Goal: Task Accomplishment & Management: Manage account settings

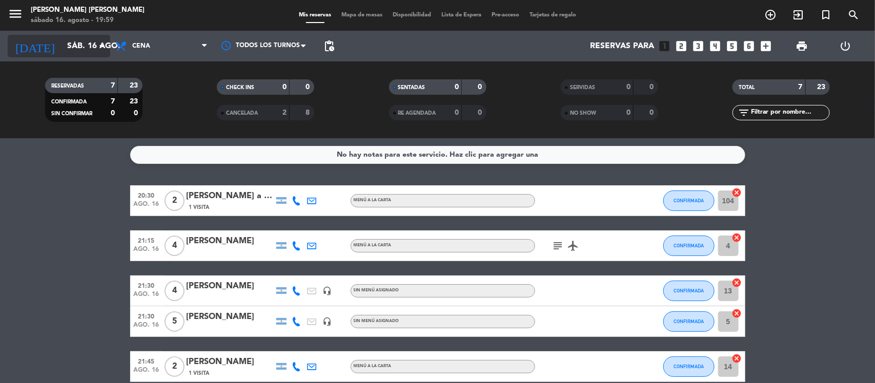
click at [87, 39] on input "sáb. 16 ago." at bounding box center [116, 46] width 108 height 20
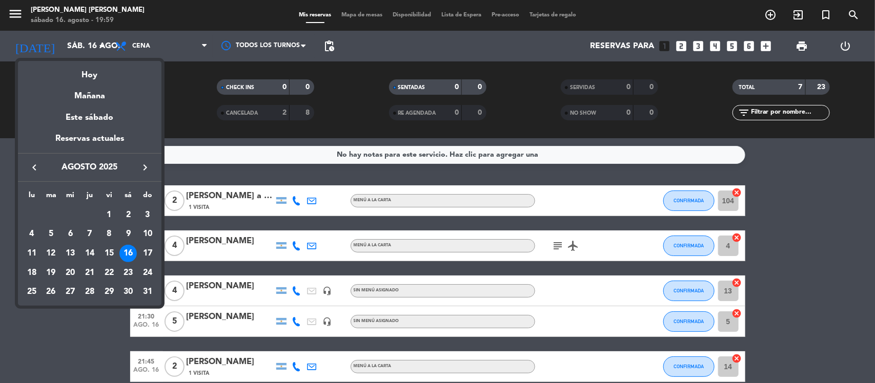
click at [89, 365] on div at bounding box center [437, 191] width 875 height 383
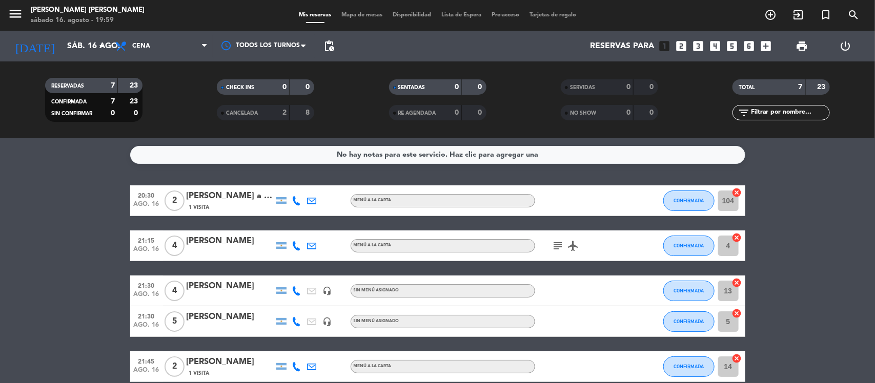
click at [555, 243] on icon "subject" at bounding box center [558, 246] width 12 height 12
click at [20, 223] on bookings-row "20:30 ago. 16 2 [PERSON_NAME] a gewisgold 1 Visita MENÚ A LA CARTA CONFIRMADA 1…" at bounding box center [437, 322] width 875 height 273
click at [555, 241] on icon "subject" at bounding box center [558, 246] width 12 height 12
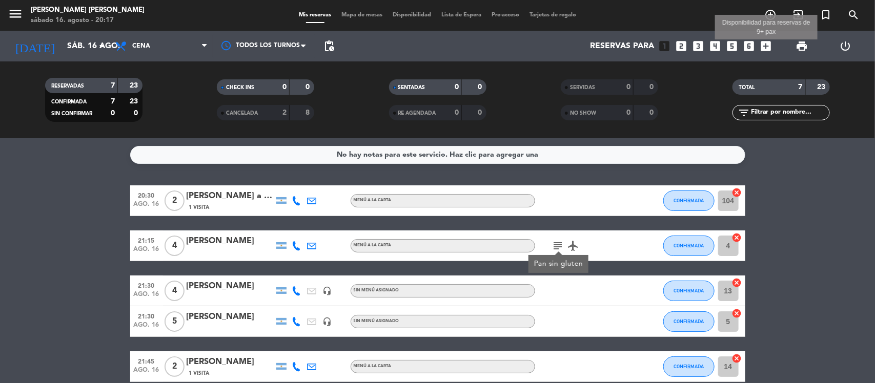
click at [764, 47] on icon "add_box" at bounding box center [765, 45] width 13 height 13
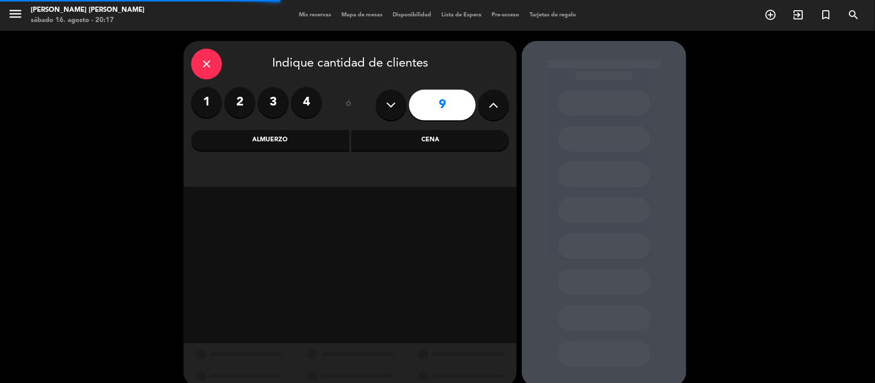
click at [396, 101] on icon at bounding box center [391, 104] width 10 height 15
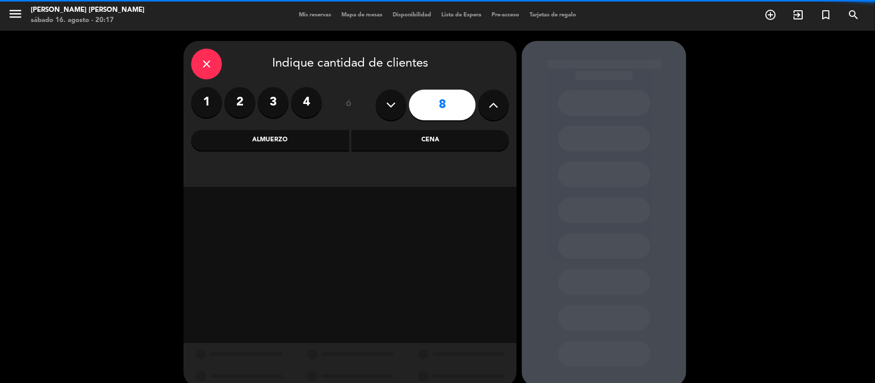
click at [396, 101] on icon at bounding box center [391, 104] width 10 height 15
type input "7"
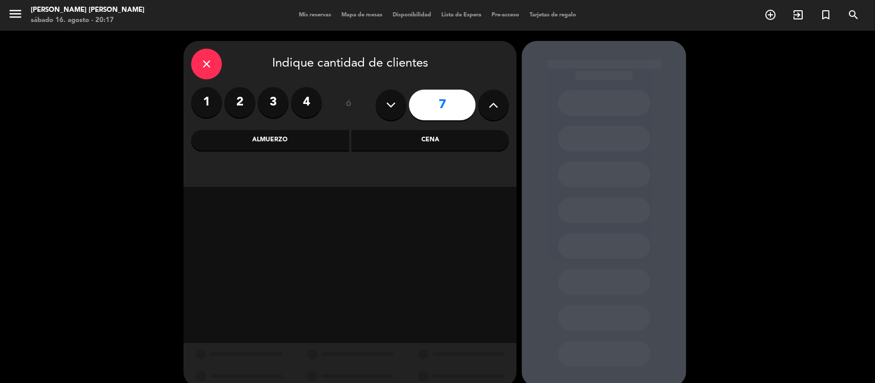
click at [281, 141] on div "Almuerzo" at bounding box center [270, 140] width 158 height 20
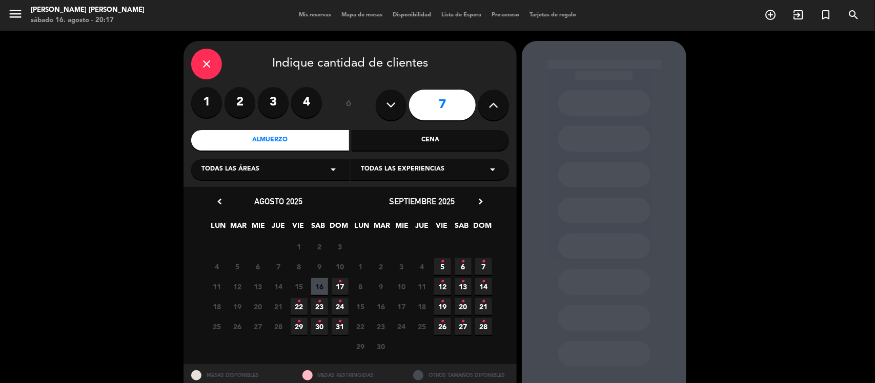
click at [336, 289] on span "17 •" at bounding box center [340, 286] width 17 height 17
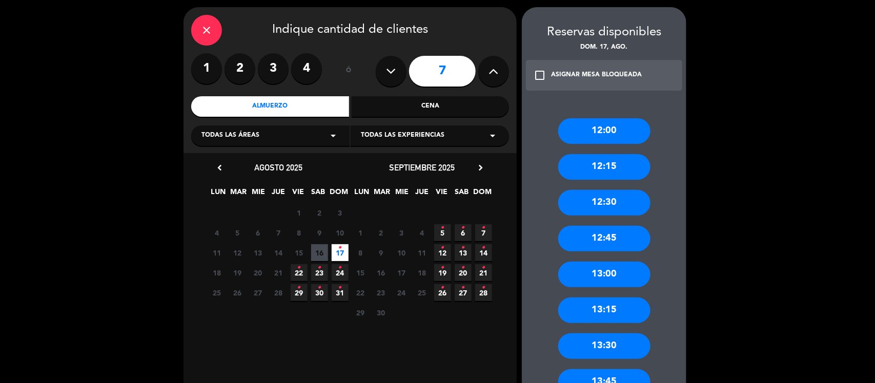
click at [597, 343] on div "13:30" at bounding box center [604, 347] width 92 height 26
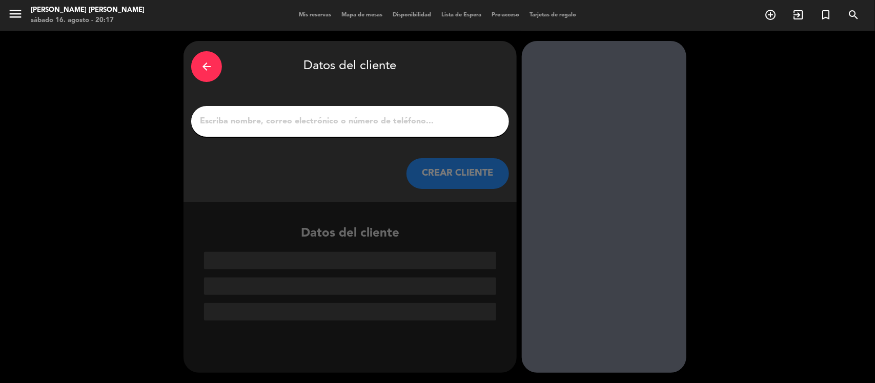
click at [282, 123] on input "1" at bounding box center [350, 121] width 302 height 14
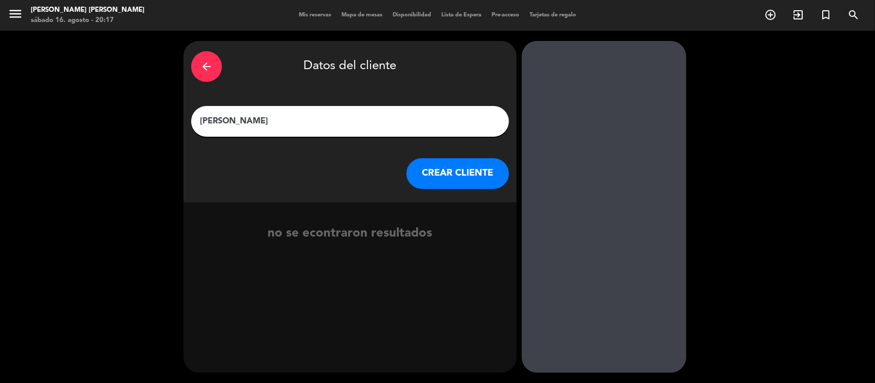
type input "[PERSON_NAME]"
click at [445, 178] on button "CREAR CLIENTE" at bounding box center [457, 173] width 102 height 31
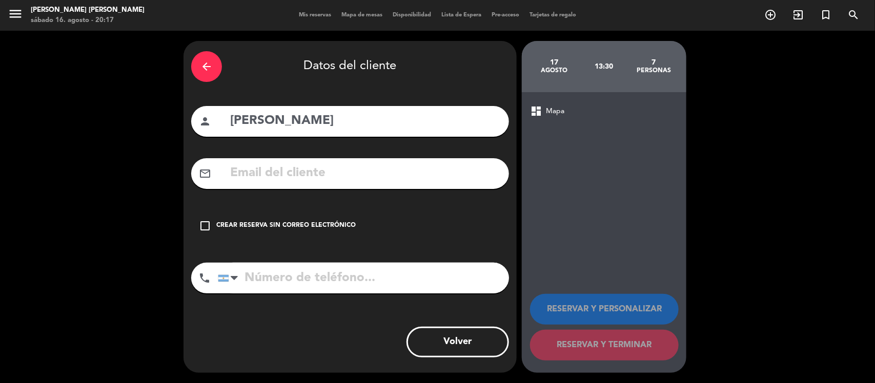
click at [271, 275] on input "tel" at bounding box center [363, 278] width 291 height 31
type input "[PHONE_NUMBER]"
click at [295, 224] on div "Crear reserva sin correo electrónico" at bounding box center [285, 226] width 139 height 10
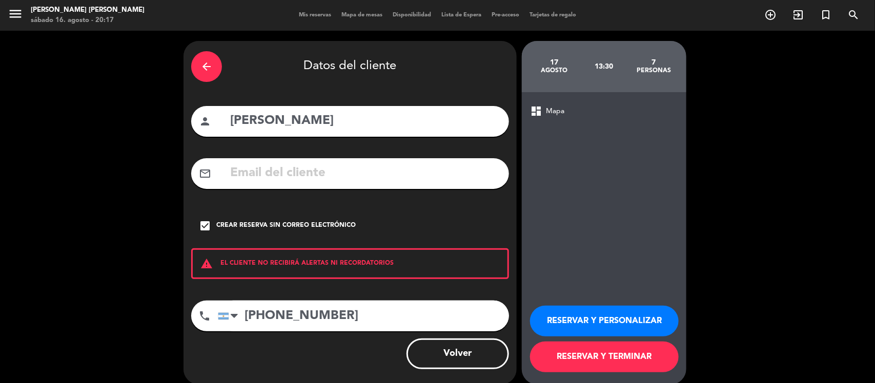
click at [612, 357] on button "RESERVAR Y TERMINAR" at bounding box center [604, 357] width 149 height 31
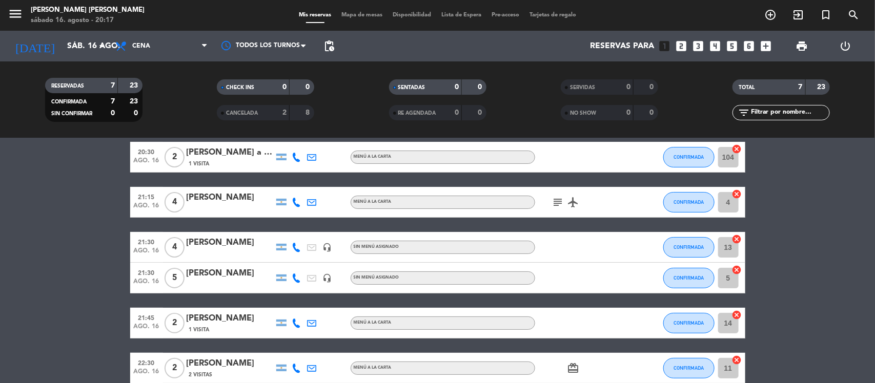
scroll to position [64, 0]
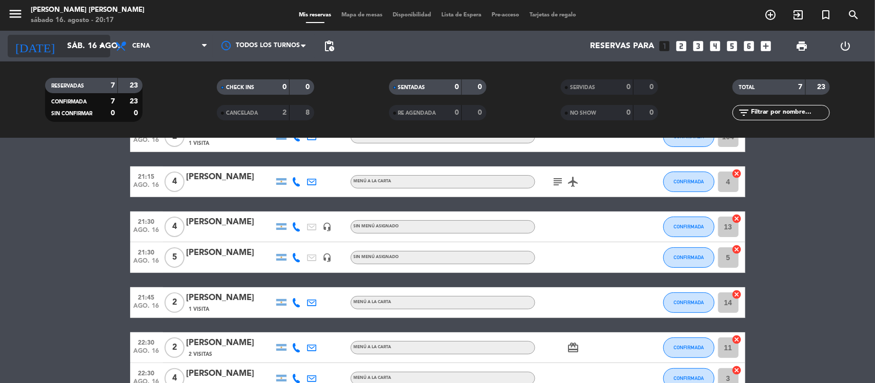
click at [85, 47] on input "sáb. 16 ago." at bounding box center [116, 46] width 108 height 20
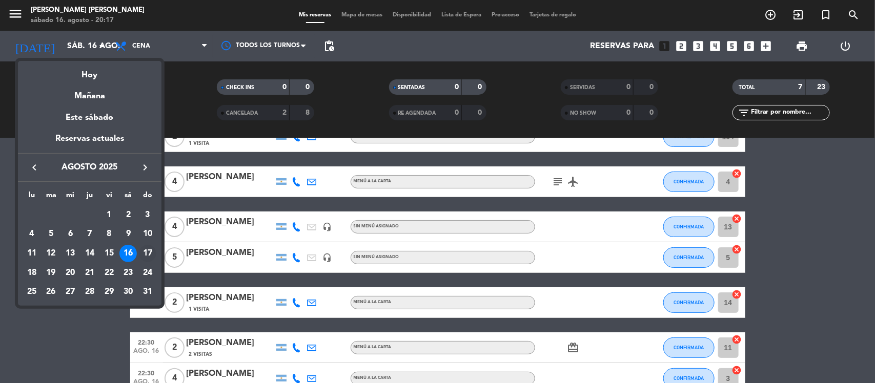
click at [152, 252] on div "17" at bounding box center [147, 253] width 17 height 17
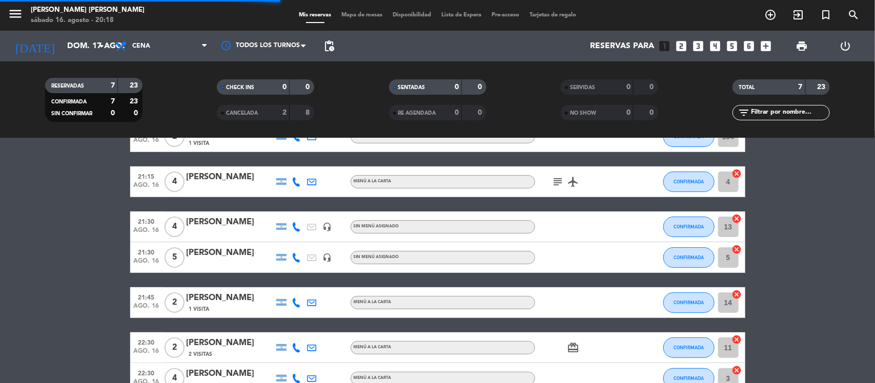
scroll to position [0, 0]
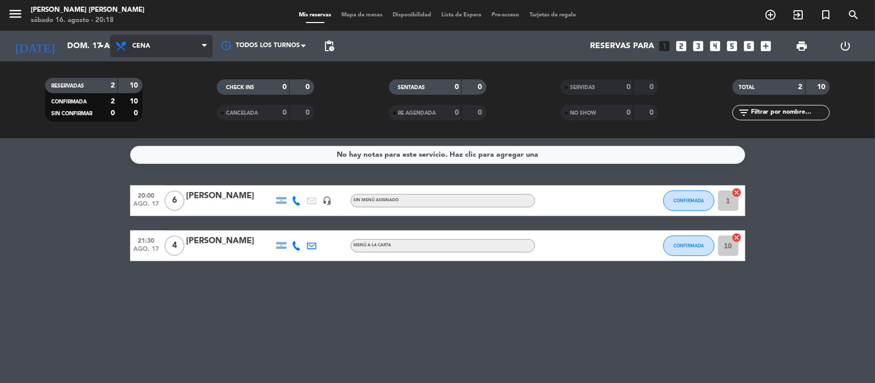
click at [157, 51] on span "Cena" at bounding box center [161, 46] width 102 height 23
click at [152, 93] on div "menu [PERSON_NAME] [PERSON_NAME] sábado 16. agosto - 20:18 Mis reservas Mapa de…" at bounding box center [437, 69] width 875 height 138
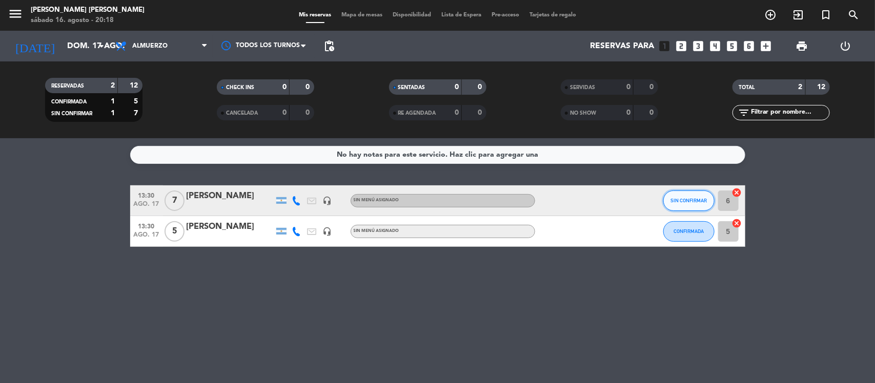
click at [704, 201] on span "SIN CONFIRMAR" at bounding box center [688, 201] width 36 height 6
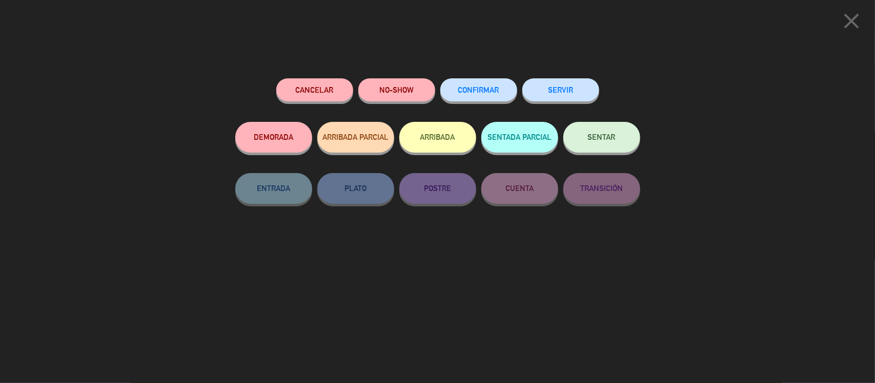
click at [483, 87] on span "CONFIRMAR" at bounding box center [478, 90] width 41 height 9
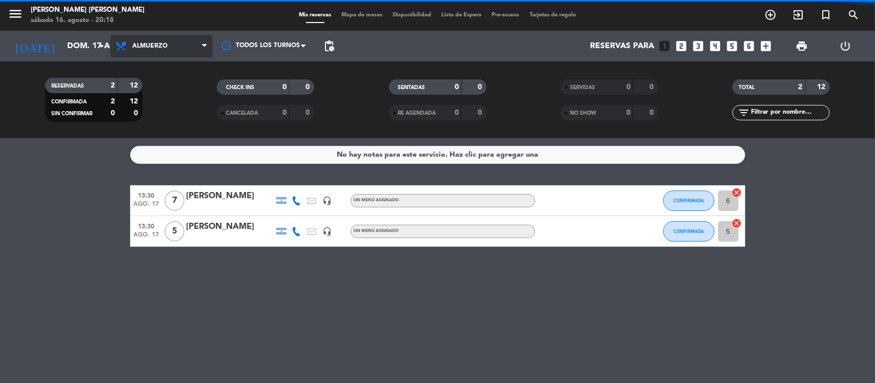
click at [142, 37] on span "Almuerzo" at bounding box center [161, 46] width 102 height 23
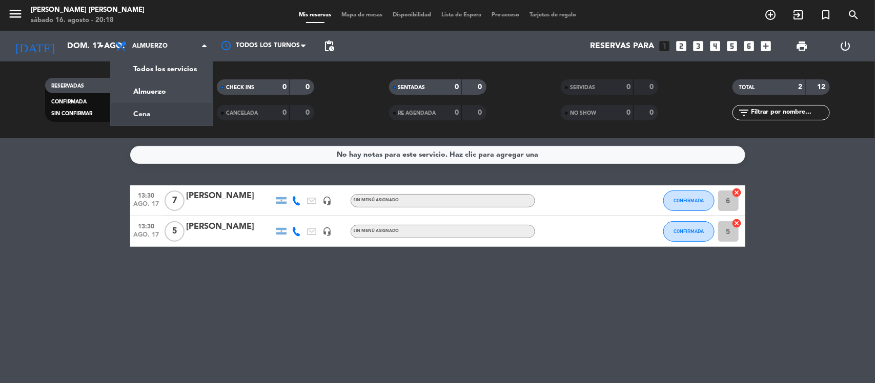
click at [142, 115] on div "menu [PERSON_NAME] [PERSON_NAME] sábado 16. agosto - 20:18 Mis reservas Mapa de…" at bounding box center [437, 69] width 875 height 138
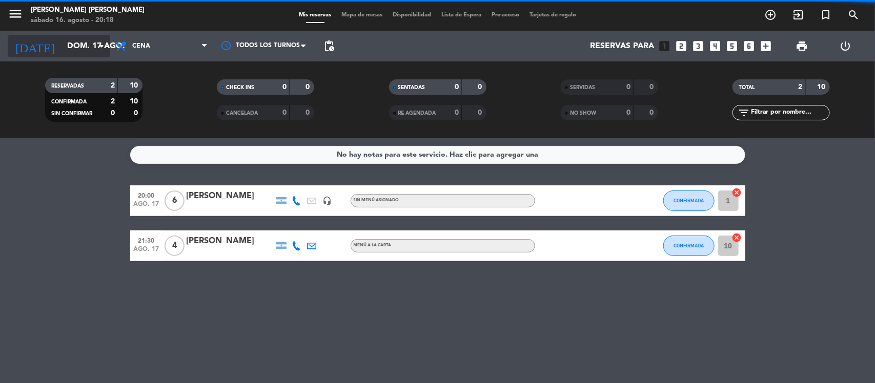
click at [72, 50] on input "dom. 17 ago." at bounding box center [116, 46] width 108 height 20
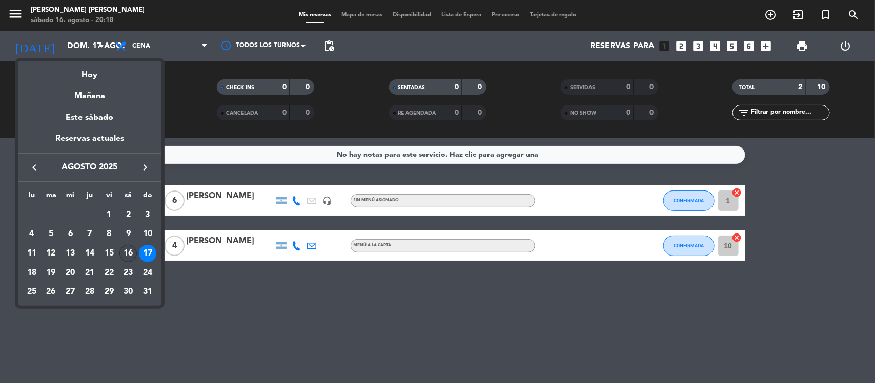
click at [127, 255] on div "16" at bounding box center [127, 253] width 17 height 17
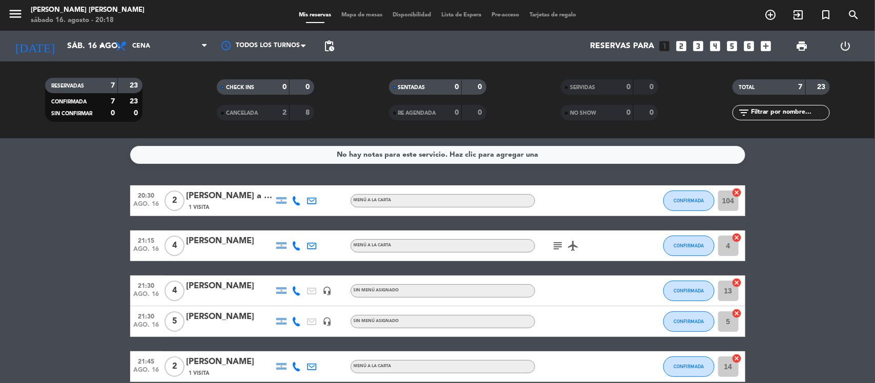
click at [69, 213] on bookings-row "20:30 ago. 16 2 [PERSON_NAME] a gewisgold 1 Visita MENÚ A LA CARTA CONFIRMADA 1…" at bounding box center [437, 322] width 875 height 273
click at [91, 47] on input "sáb. 16 ago." at bounding box center [116, 46] width 108 height 20
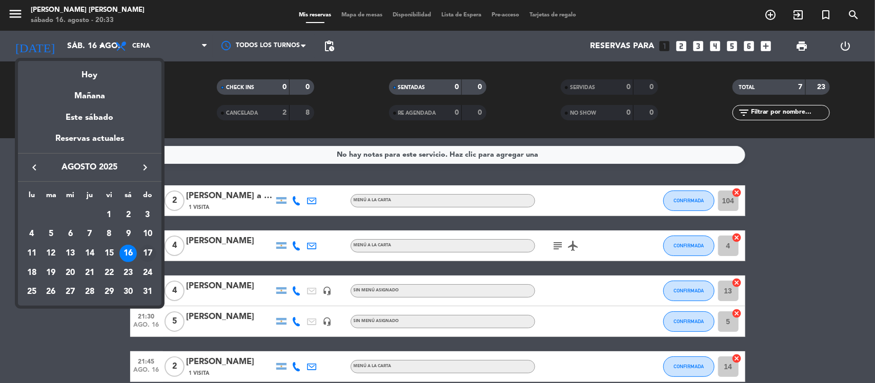
click at [144, 252] on div "17" at bounding box center [147, 253] width 17 height 17
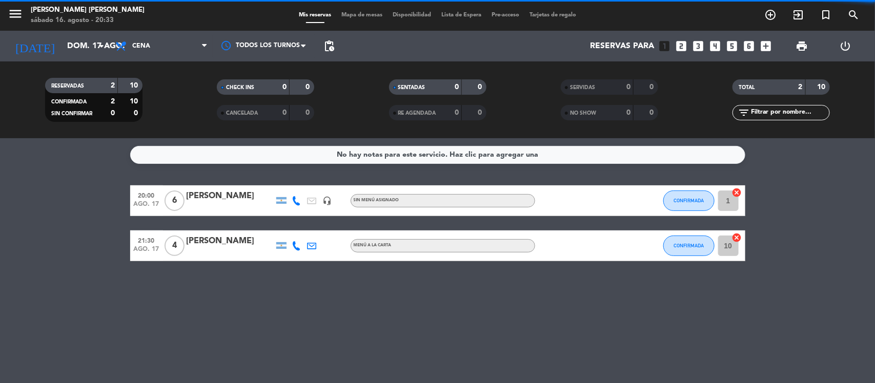
click at [152, 44] on span "Cena" at bounding box center [161, 46] width 102 height 23
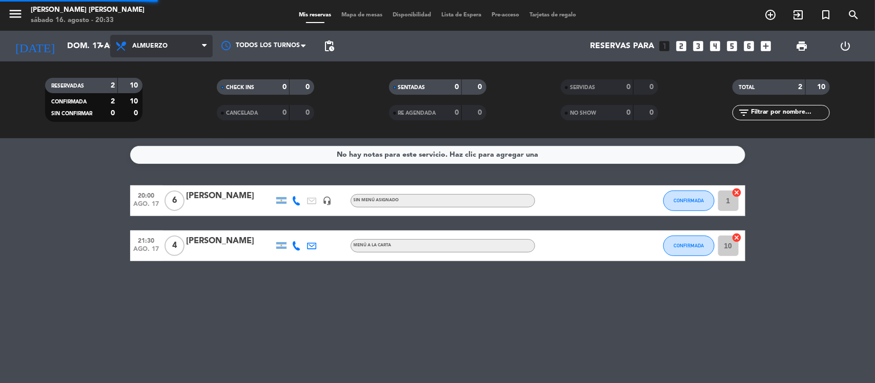
click at [156, 91] on div "menu [PERSON_NAME] [PERSON_NAME] sábado 16. agosto - 20:33 Mis reservas Mapa de…" at bounding box center [437, 69] width 875 height 138
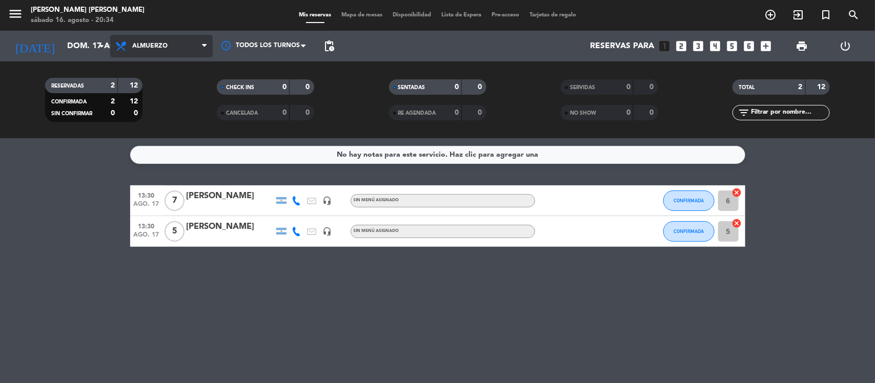
click at [142, 44] on span "Almuerzo" at bounding box center [149, 46] width 35 height 7
click at [95, 47] on icon "arrow_drop_down" at bounding box center [101, 46] width 12 height 12
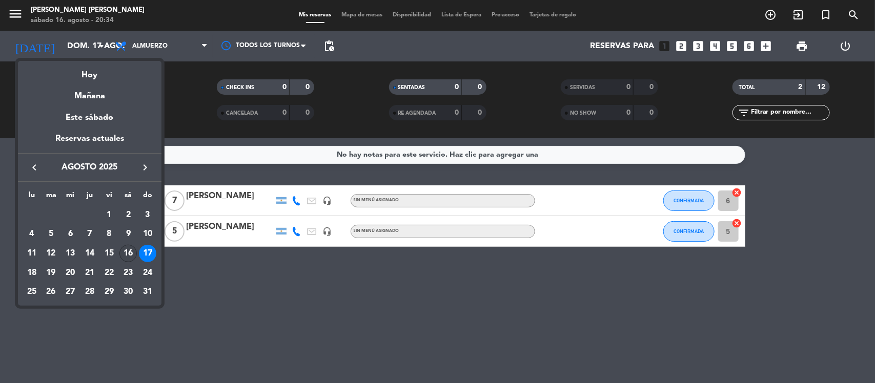
click at [129, 254] on div "16" at bounding box center [127, 253] width 17 height 17
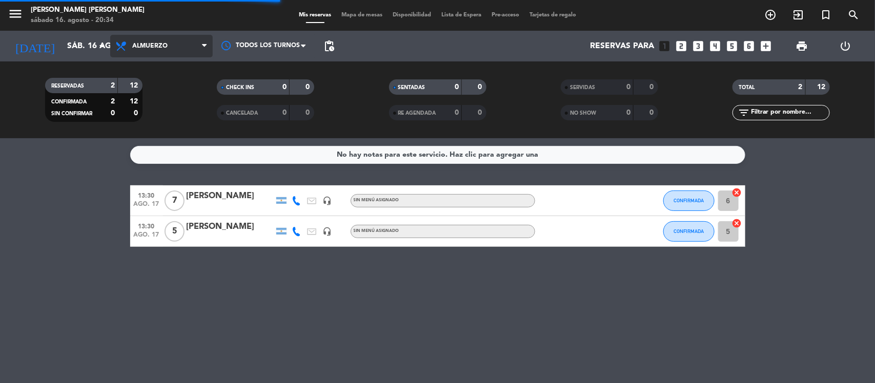
click at [157, 46] on span "Almuerzo" at bounding box center [149, 46] width 35 height 7
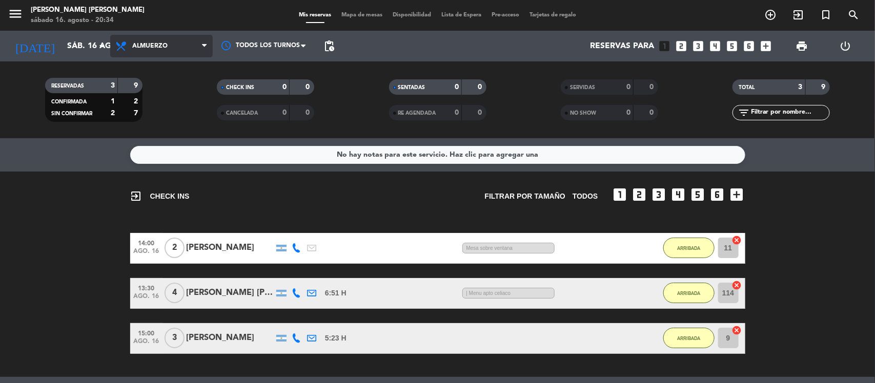
click at [158, 39] on span "Almuerzo" at bounding box center [161, 46] width 102 height 23
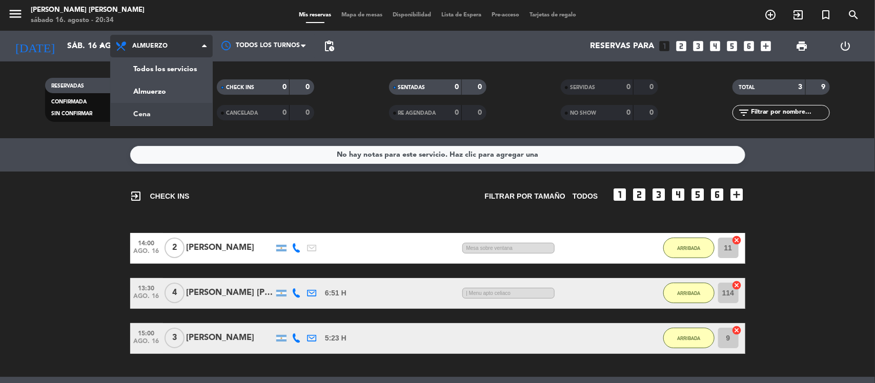
click at [167, 113] on div "menu [PERSON_NAME] [PERSON_NAME] sábado 16. agosto - 20:34 Mis reservas Mapa de…" at bounding box center [437, 69] width 875 height 138
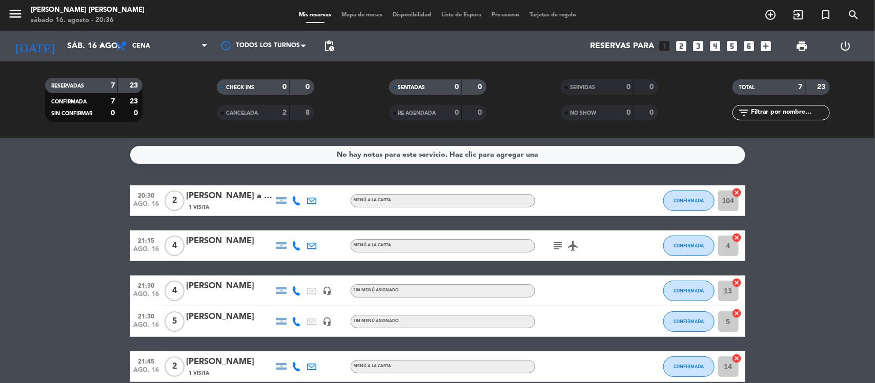
drag, startPoint x: 85, startPoint y: 215, endPoint x: 90, endPoint y: 215, distance: 5.6
click at [90, 215] on bookings-row "20:30 ago. 16 2 [PERSON_NAME] a gewisgold 1 Visita MENÚ A LA CARTA CONFIRMADA 1…" at bounding box center [437, 322] width 875 height 273
click at [73, 51] on input "sáb. 16 ago." at bounding box center [116, 46] width 108 height 20
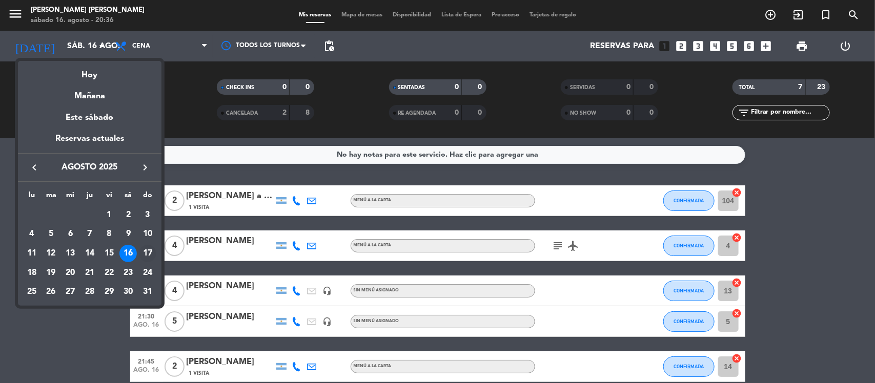
click at [147, 252] on div "17" at bounding box center [147, 253] width 17 height 17
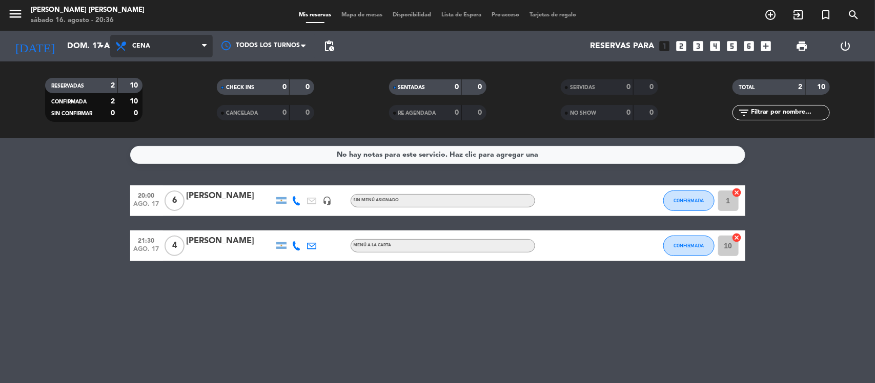
click at [170, 52] on span "Cena" at bounding box center [161, 46] width 102 height 23
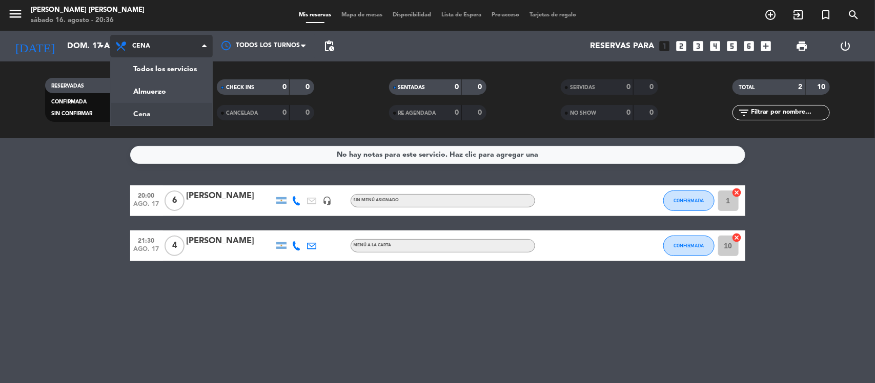
click at [170, 52] on span "Cena" at bounding box center [161, 46] width 102 height 23
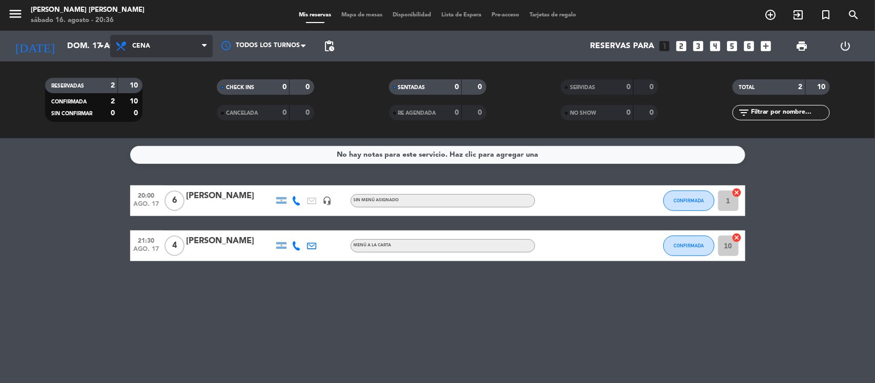
click at [170, 52] on span "Cena" at bounding box center [161, 46] width 102 height 23
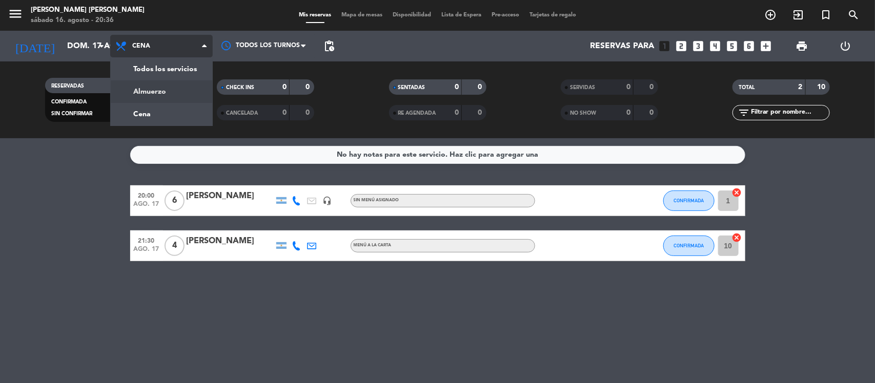
click at [168, 86] on div "menu [PERSON_NAME] [PERSON_NAME] sábado 16. agosto - 20:36 Mis reservas Mapa de…" at bounding box center [437, 69] width 875 height 138
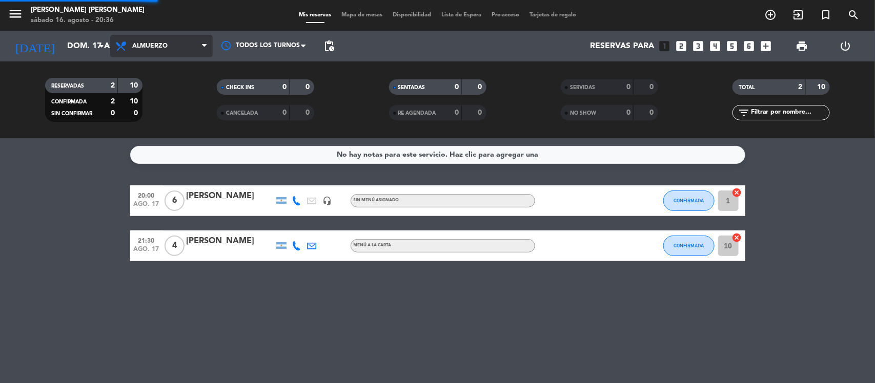
click at [168, 86] on filter-checkbox "RESERVADAS 2 10 CONFIRMADA 2 10 SIN CONFIRMAR 0 0" at bounding box center [94, 100] width 172 height 44
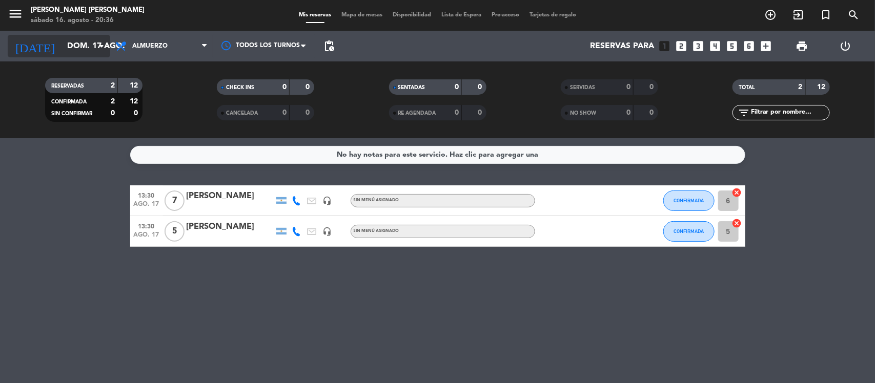
click at [85, 47] on input "dom. 17 ago." at bounding box center [116, 46] width 108 height 20
click at [90, 47] on input "dom. 17 ago." at bounding box center [116, 46] width 108 height 20
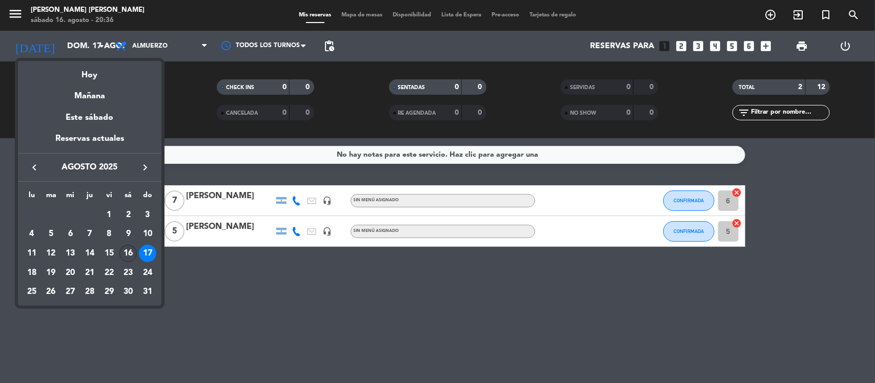
click at [134, 248] on div "16" at bounding box center [127, 253] width 17 height 17
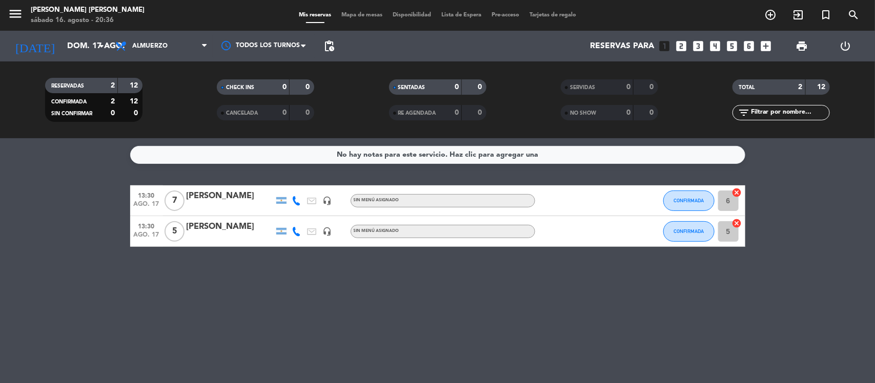
type input "sáb. 16 ago."
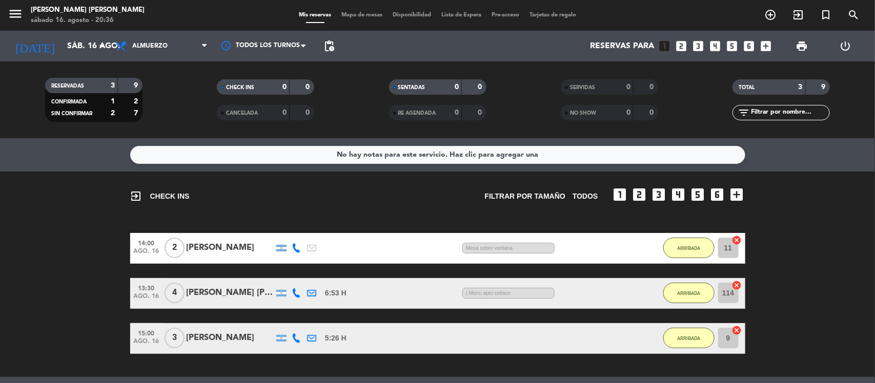
click at [152, 48] on span "Almuerzo" at bounding box center [149, 46] width 35 height 7
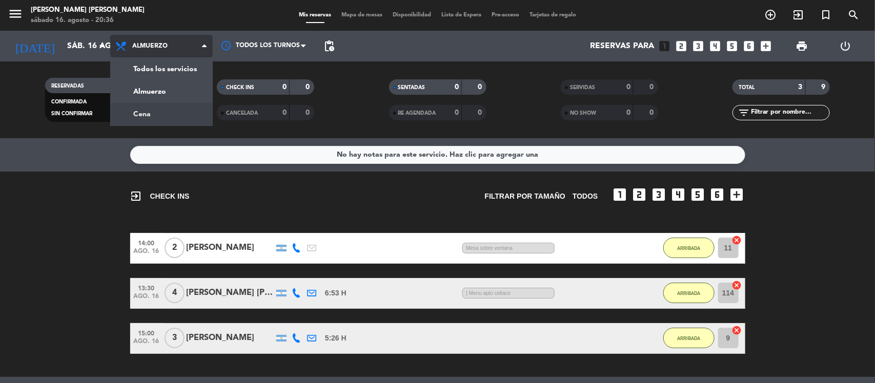
click at [159, 119] on div "menu [PERSON_NAME] [PERSON_NAME] sábado 16. agosto - 20:36 Mis reservas Mapa de…" at bounding box center [437, 69] width 875 height 138
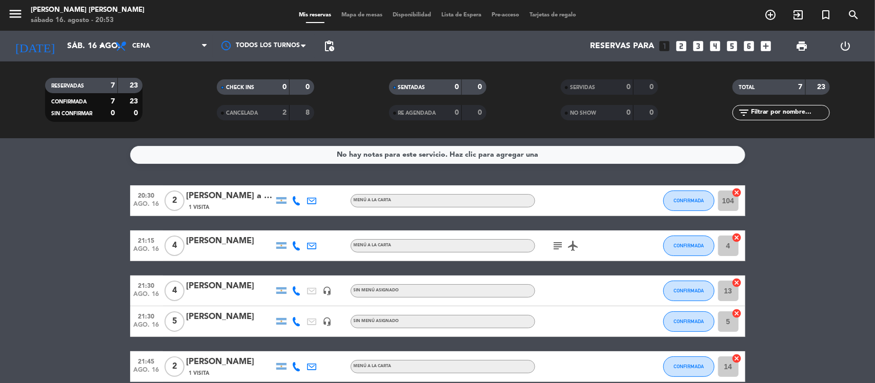
drag, startPoint x: 159, startPoint y: 119, endPoint x: 145, endPoint y: 33, distance: 86.7
click at [148, 53] on div "menu [PERSON_NAME] [PERSON_NAME] sábado 16. agosto - 20:53 Mis reservas Mapa de…" at bounding box center [437, 69] width 875 height 138
drag, startPoint x: 53, startPoint y: 236, endPoint x: 109, endPoint y: 7, distance: 235.8
click at [54, 237] on bookings-row "20:30 ago. 16 2 [PERSON_NAME] a gewisgold 1 Visita MENÚ A LA CARTA CONFIRMADA 1…" at bounding box center [437, 322] width 875 height 273
